Goal: Find contact information: Find contact information

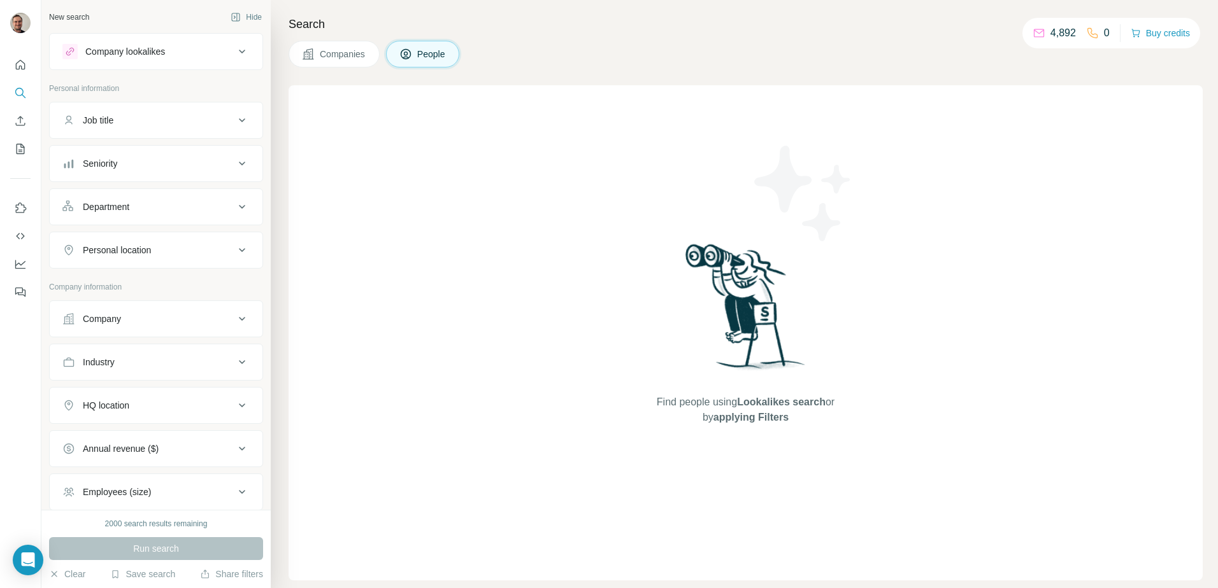
click at [220, 308] on button "Company" at bounding box center [156, 319] width 213 height 31
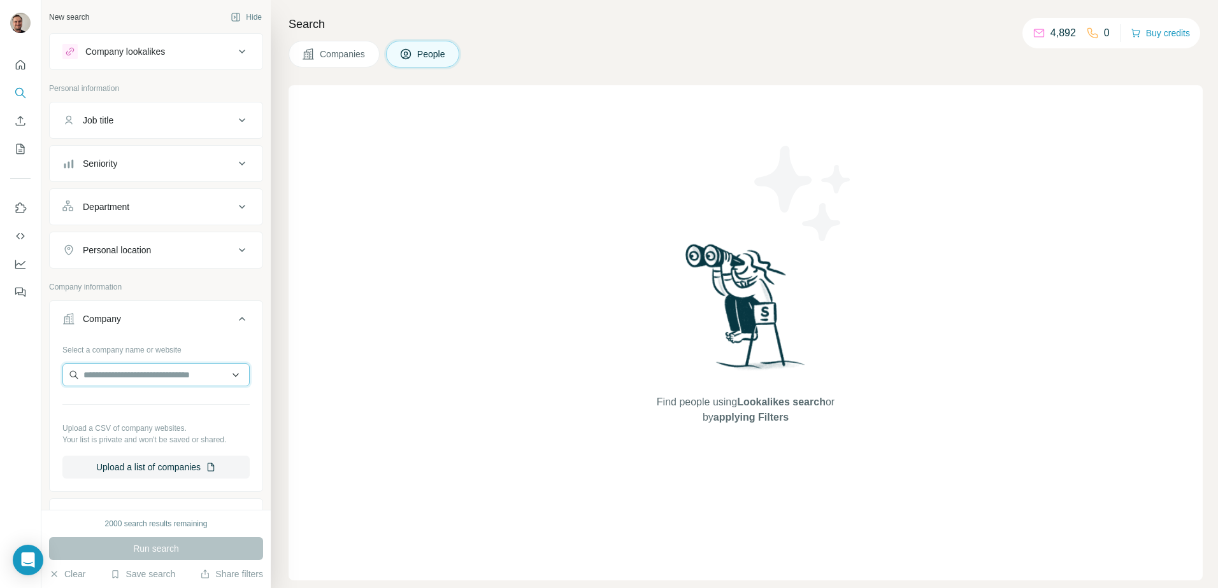
click at [158, 380] on input "text" at bounding box center [155, 375] width 187 height 23
type input "*********"
click at [144, 405] on div "Nivus [DOMAIN_NAME]" at bounding box center [151, 409] width 171 height 34
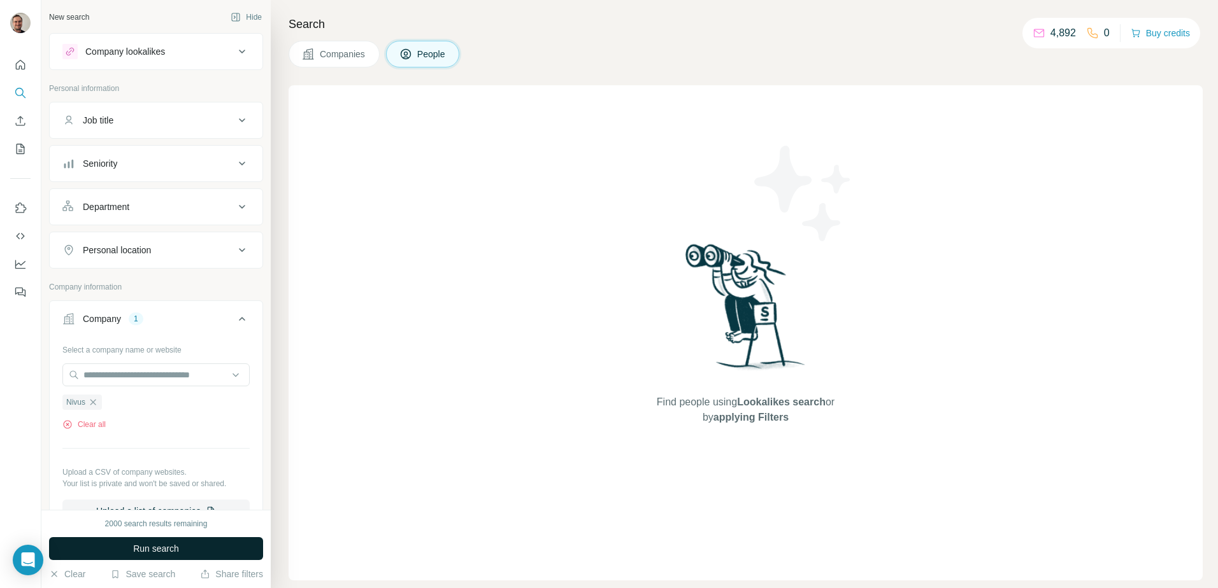
click at [199, 546] on button "Run search" at bounding box center [156, 549] width 214 height 23
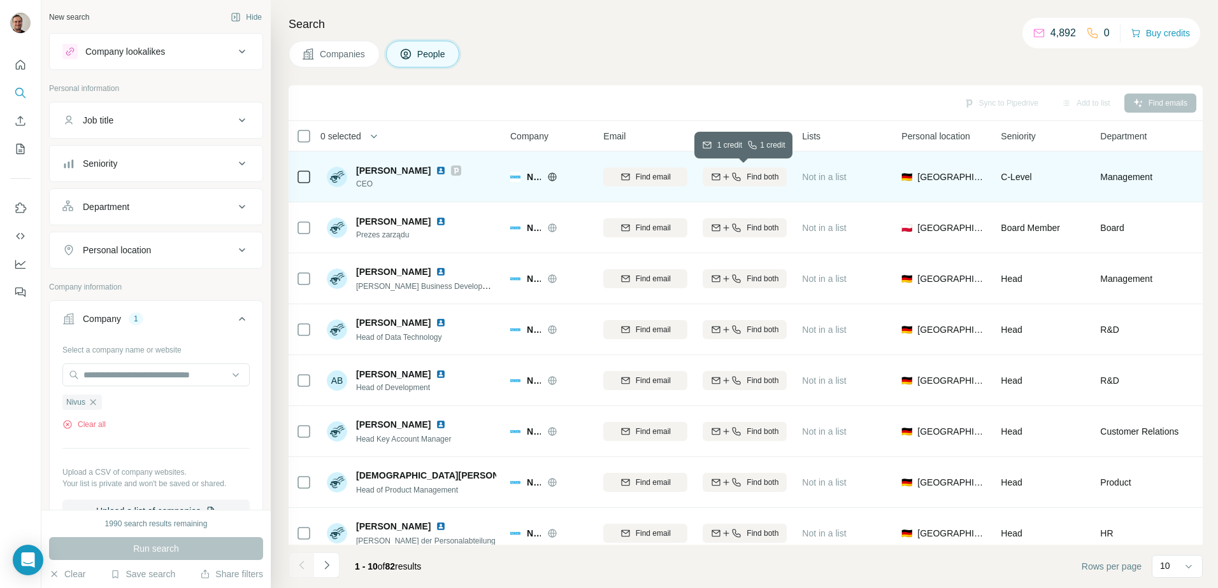
click at [763, 177] on span "Find both" at bounding box center [762, 176] width 32 height 11
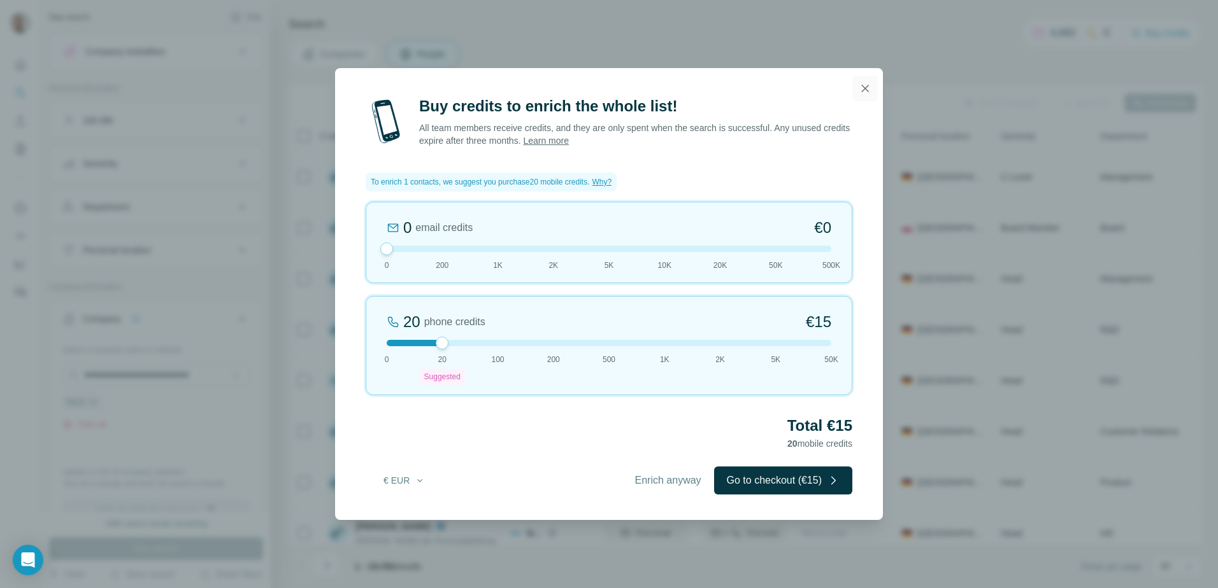
click at [864, 90] on icon "button" at bounding box center [865, 88] width 7 height 7
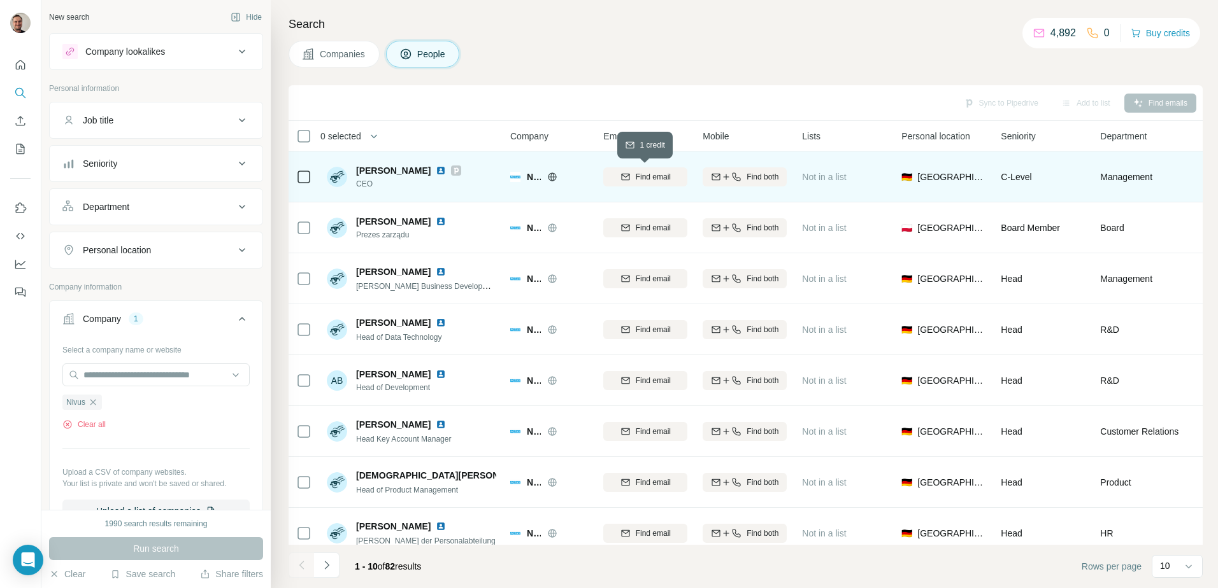
click at [652, 182] on span "Find email" at bounding box center [653, 176] width 35 height 11
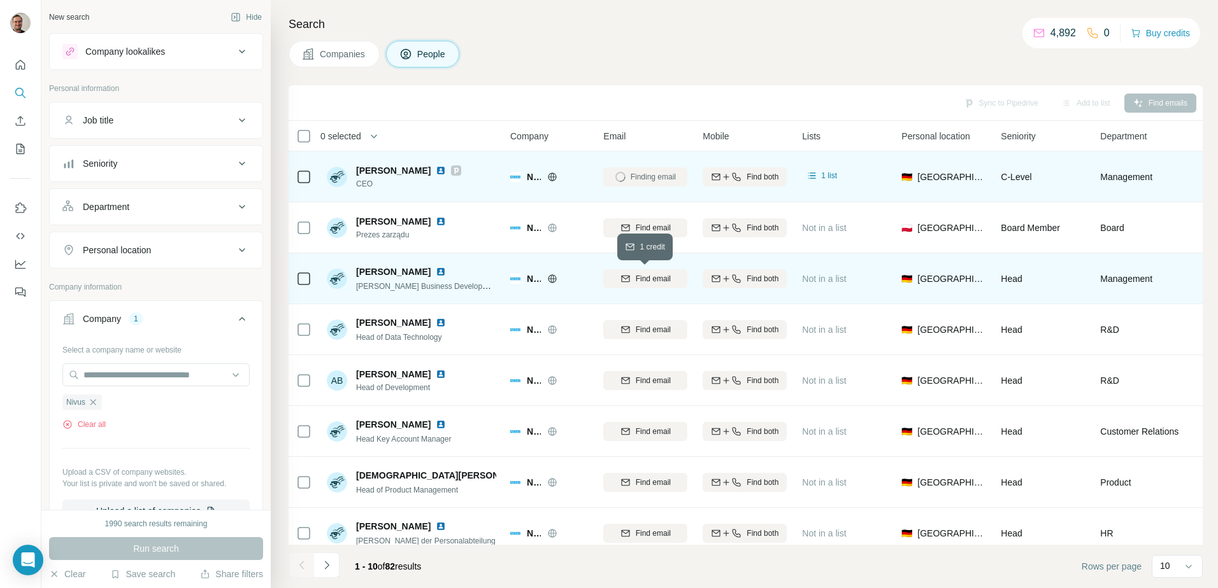
click at [653, 277] on span "Find email" at bounding box center [653, 278] width 35 height 11
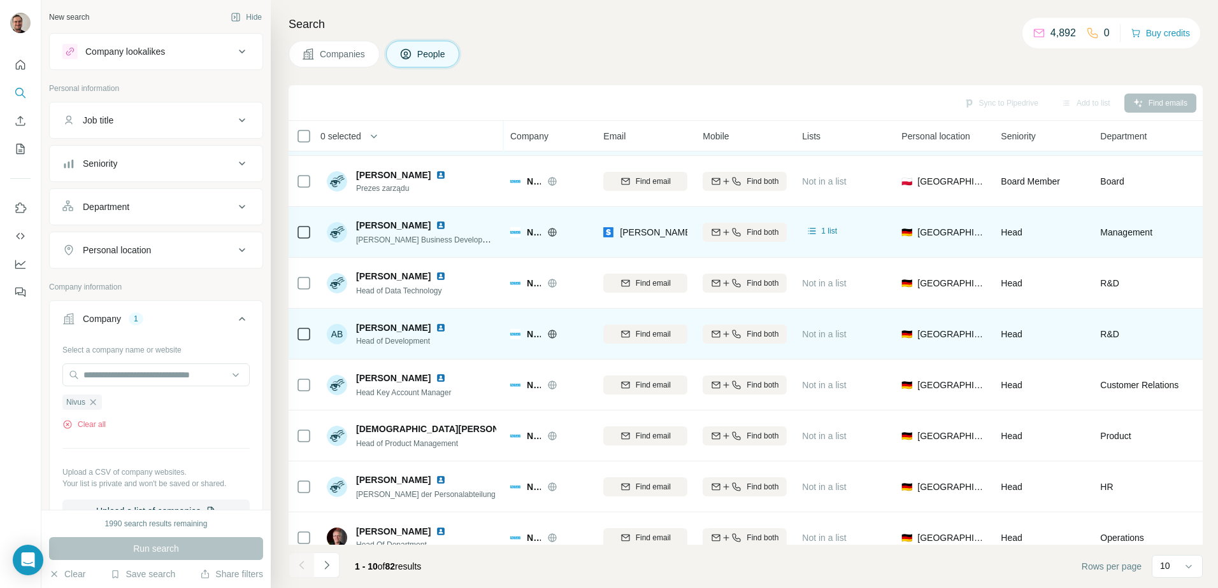
scroll to position [122, 0]
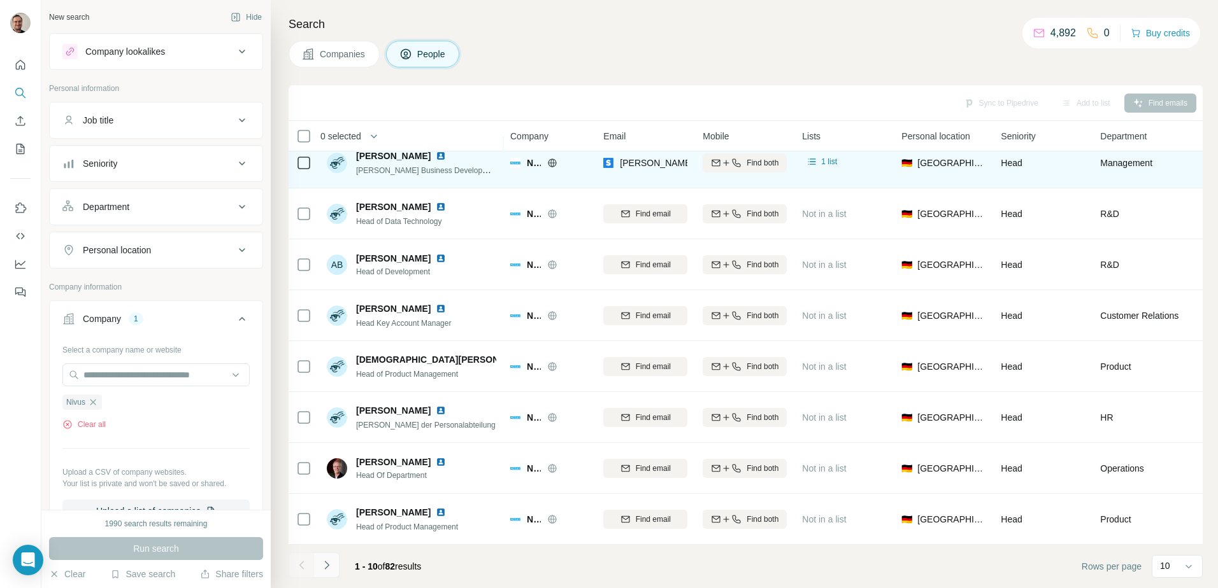
click at [327, 572] on button "Navigate to next page" at bounding box center [326, 565] width 25 height 25
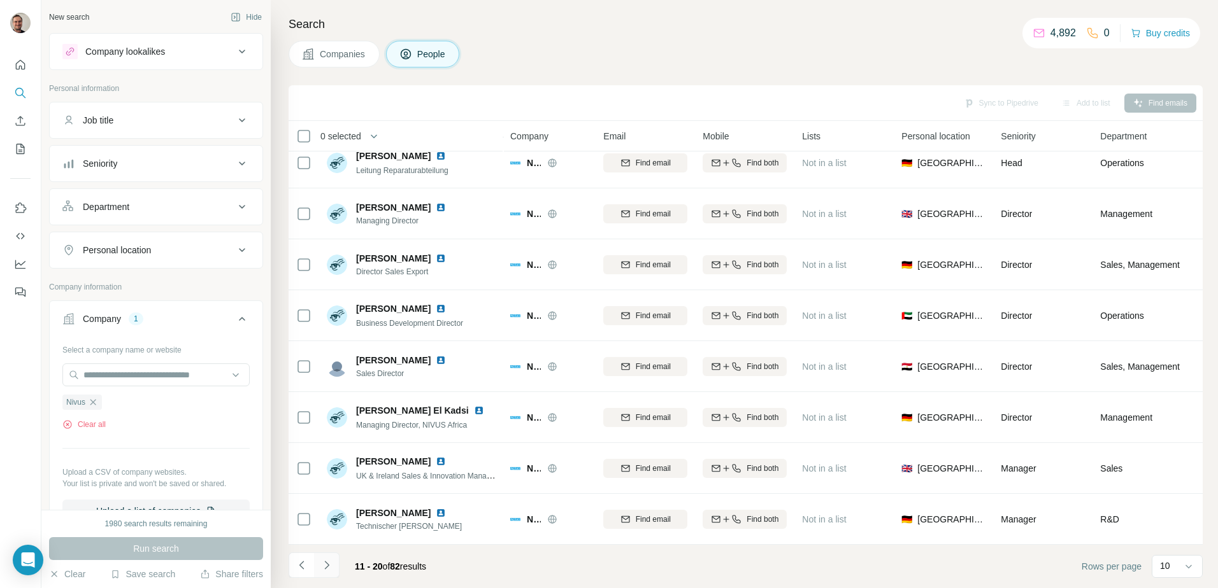
click at [335, 566] on button "Navigate to next page" at bounding box center [326, 565] width 25 height 25
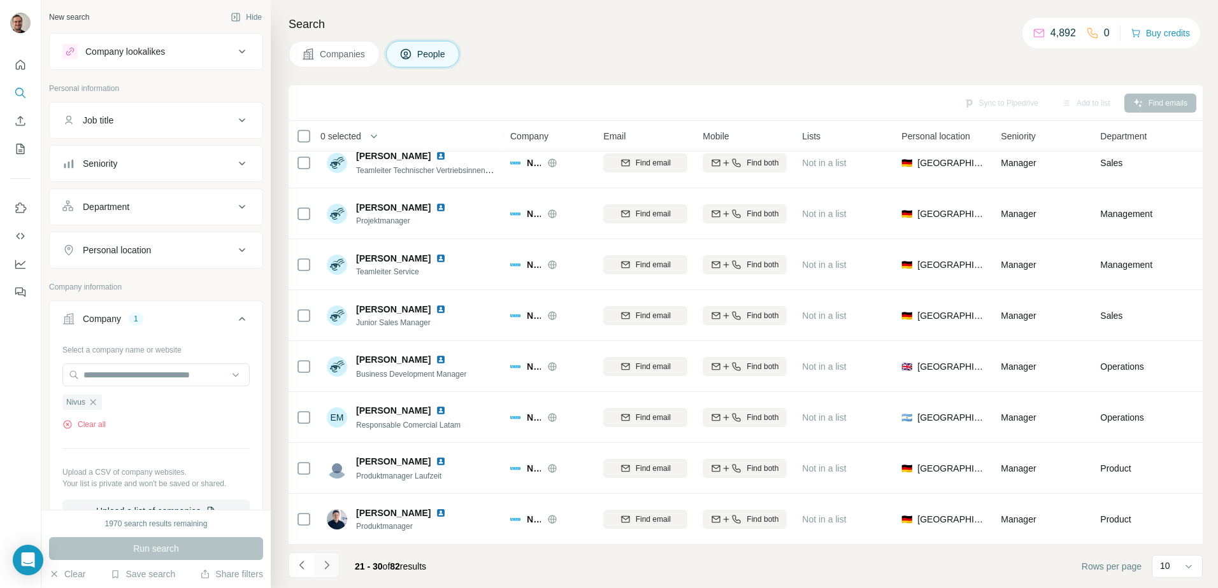
click at [333, 566] on button "Navigate to next page" at bounding box center [326, 565] width 25 height 25
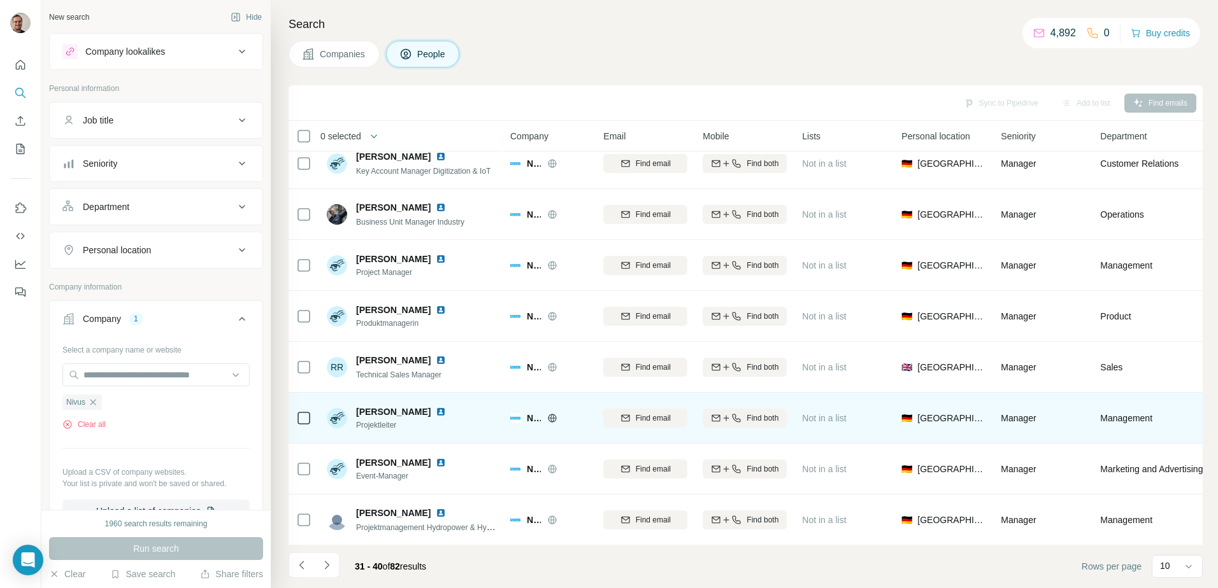
scroll to position [0, 0]
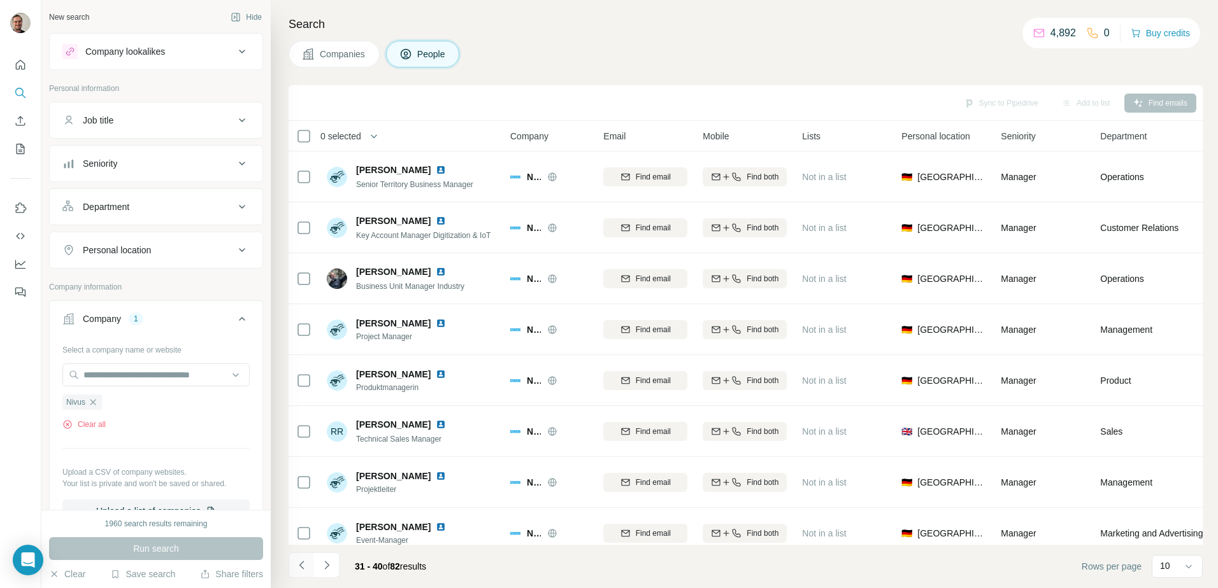
click at [306, 571] on icon "Navigate to previous page" at bounding box center [302, 565] width 13 height 13
click at [304, 568] on icon "Navigate to previous page" at bounding box center [302, 565] width 13 height 13
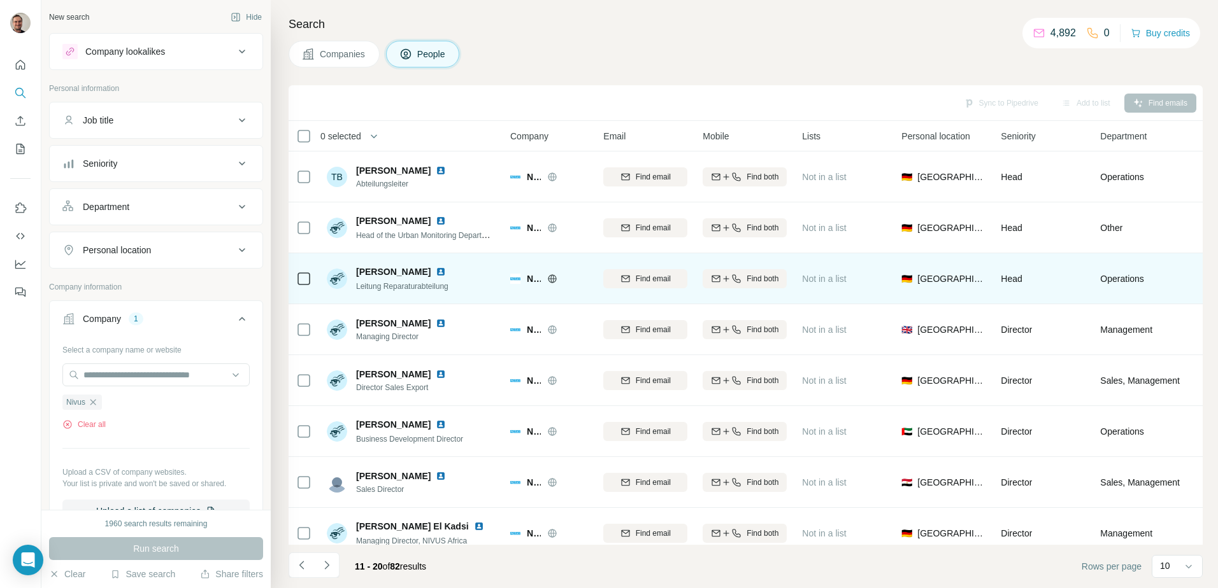
scroll to position [122, 0]
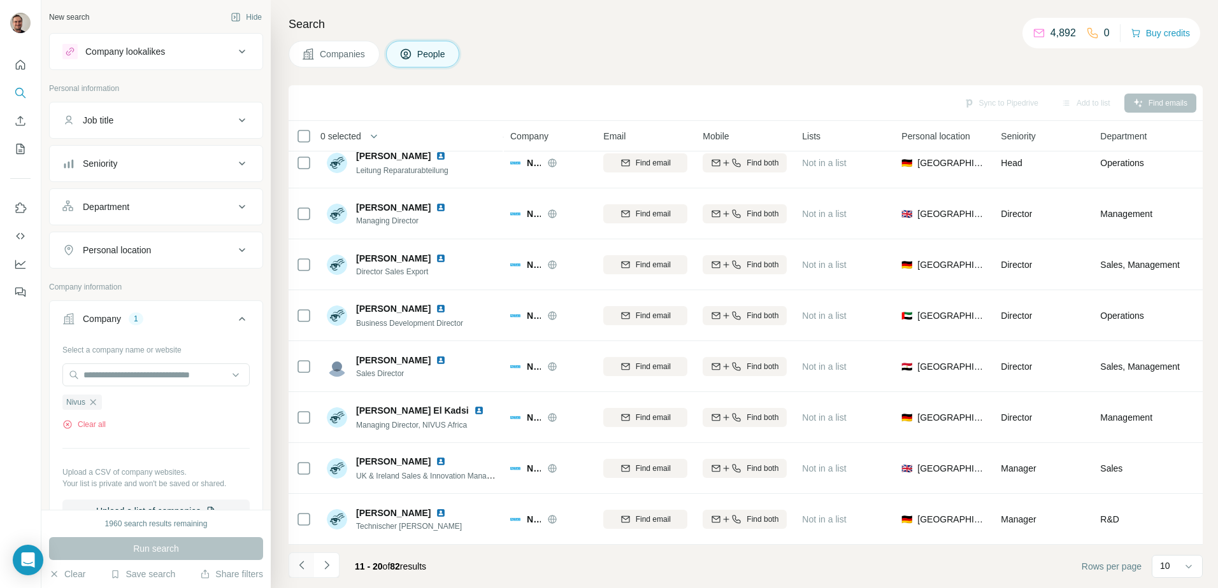
click at [305, 569] on icon "Navigate to previous page" at bounding box center [302, 565] width 13 height 13
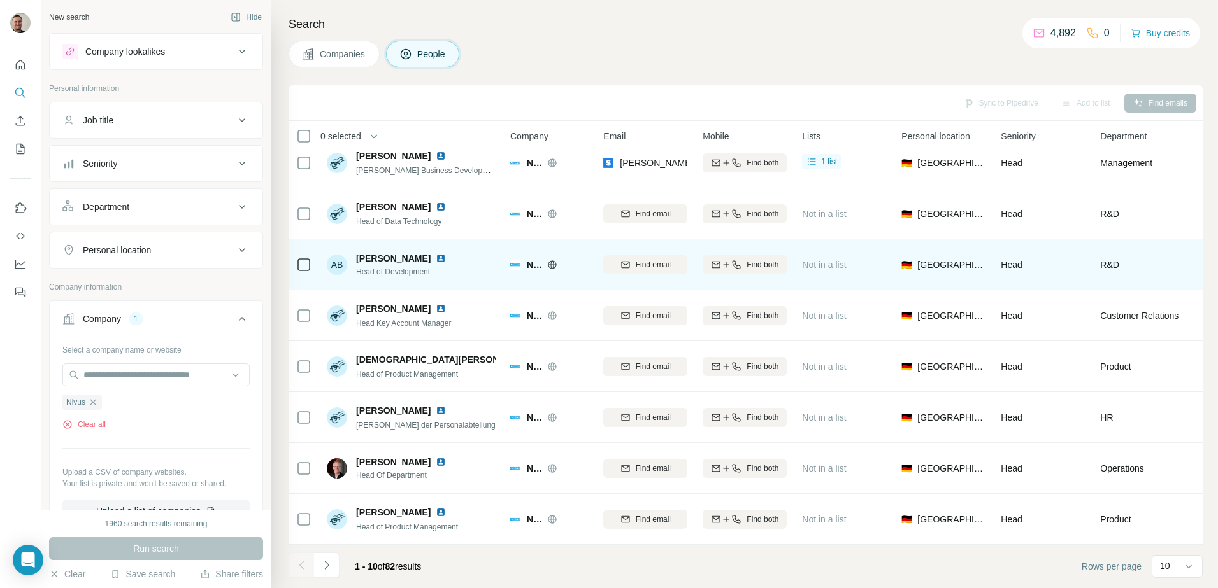
scroll to position [0, 0]
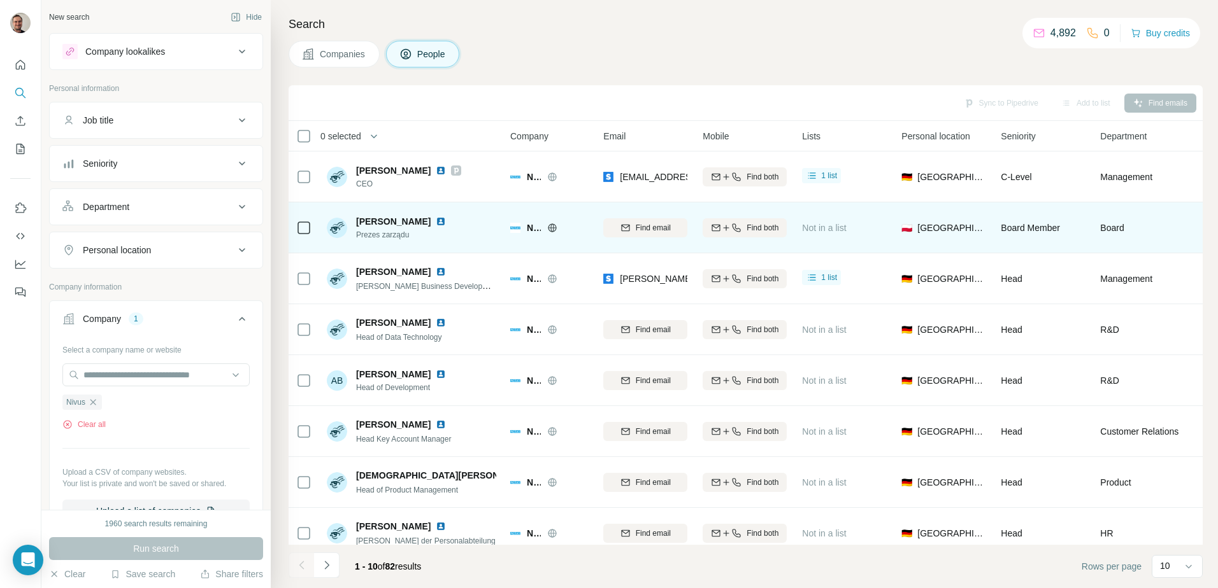
click at [394, 219] on span "[PERSON_NAME]" at bounding box center [393, 221] width 75 height 13
